Goal: Transaction & Acquisition: Book appointment/travel/reservation

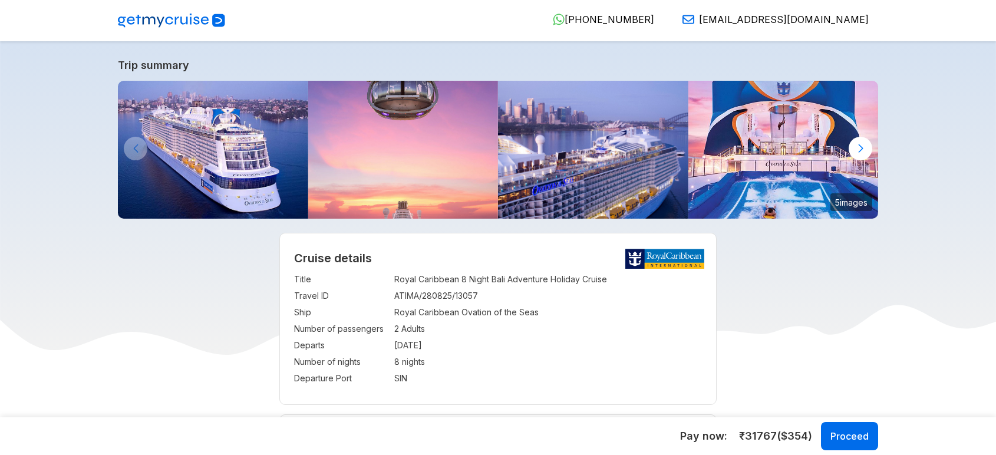
select select "**"
select select "*"
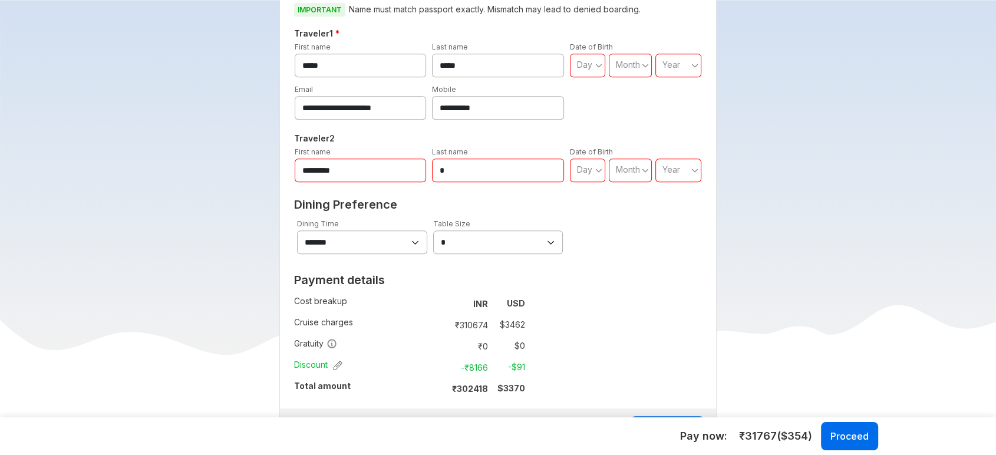
scroll to position [786, 0]
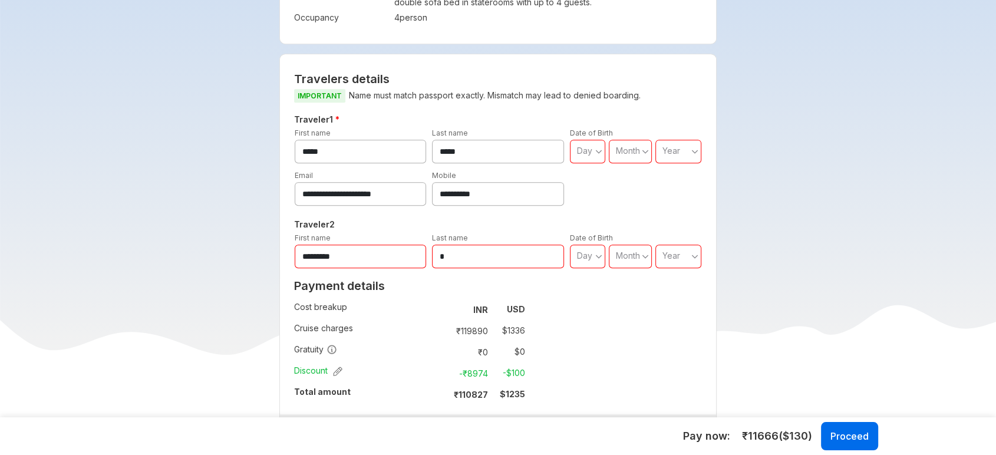
scroll to position [327, 0]
